Goal: Obtain resource: Obtain resource

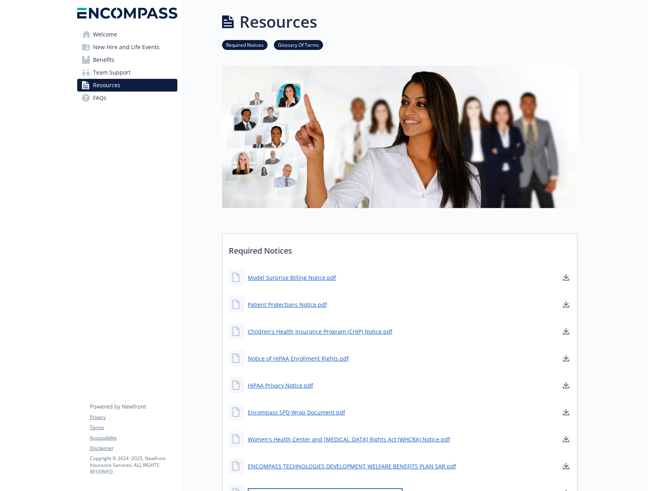
click at [339, 488] on link "2026 Medicare Part D Notices (Creditable) Encompass.pdf" at bounding box center [325, 493] width 155 height 10
click at [128, 34] on link "Welcome" at bounding box center [127, 34] width 100 height 13
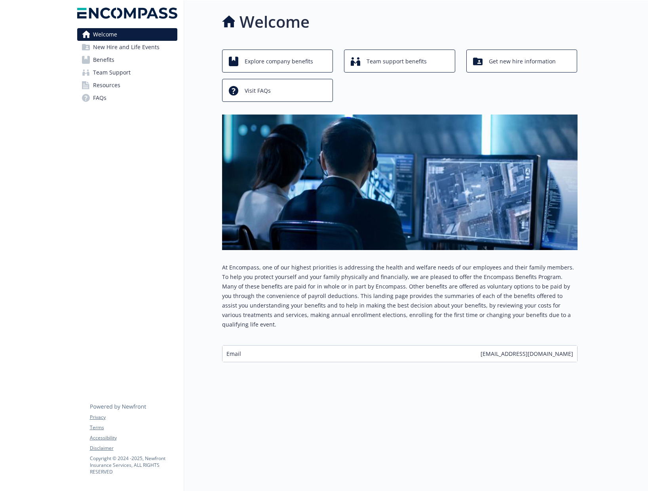
click at [124, 41] on span "New Hire and Life Events" at bounding box center [126, 47] width 67 height 13
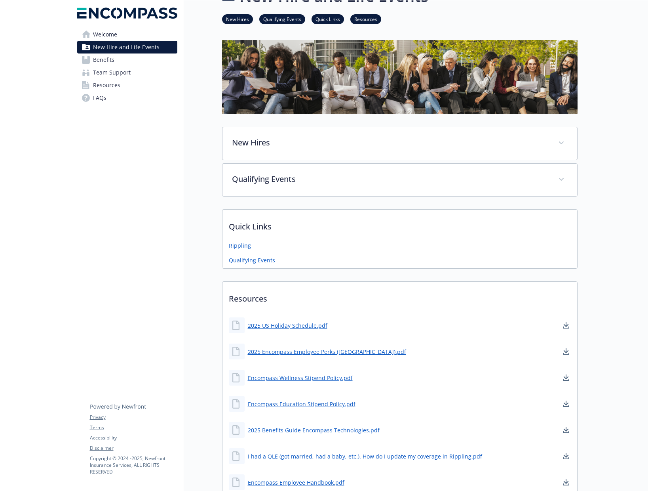
scroll to position [93, 0]
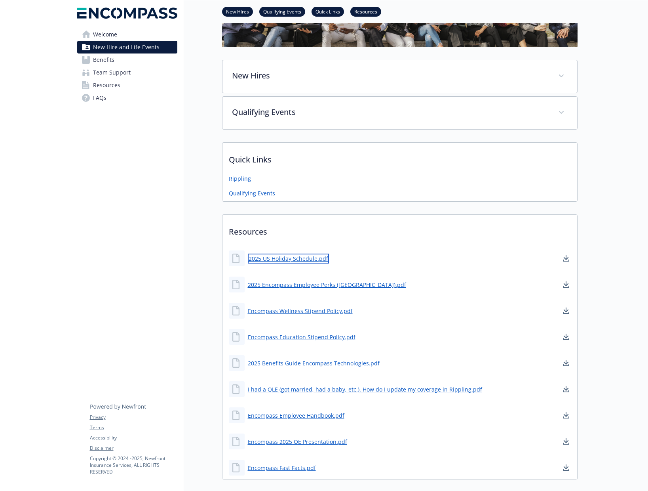
click at [287, 254] on link "2025 US Holiday Schedule.pdf" at bounding box center [288, 259] width 81 height 10
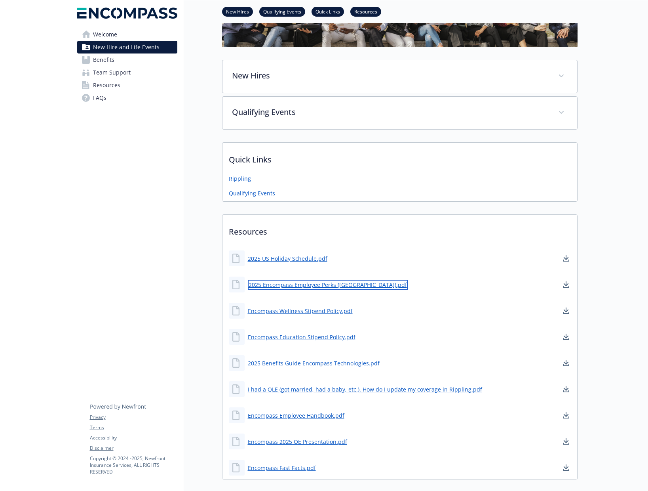
click at [313, 280] on link "2025 Encompass Employee Perks ([GEOGRAPHIC_DATA]).pdf" at bounding box center [328, 285] width 160 height 10
